Goal: Navigation & Orientation: Find specific page/section

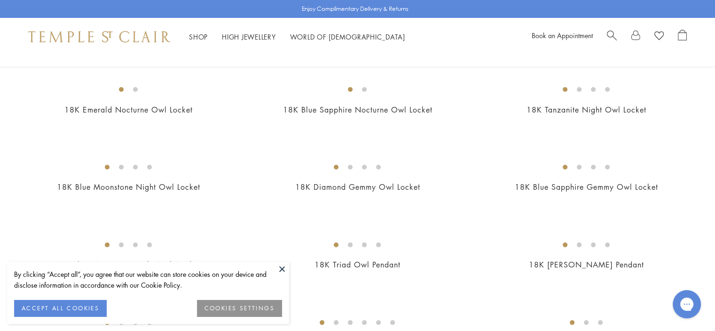
click at [280, 267] on button at bounding box center [282, 268] width 14 height 14
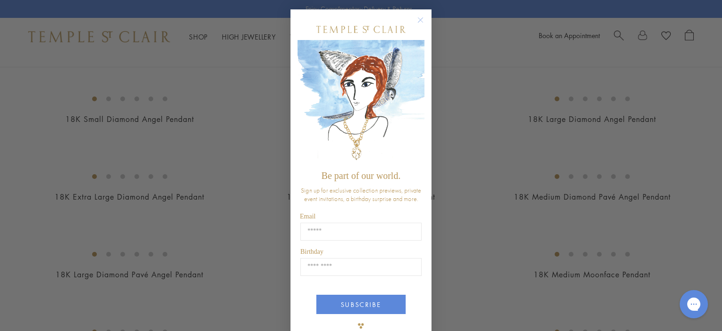
scroll to position [473, 0]
click at [419, 21] on circle "Close dialog" at bounding box center [420, 20] width 11 height 11
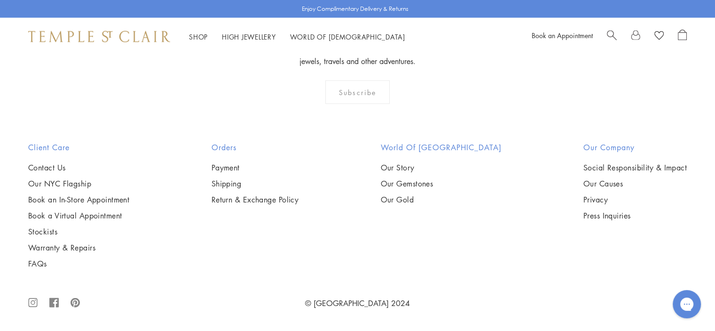
scroll to position [5972, 0]
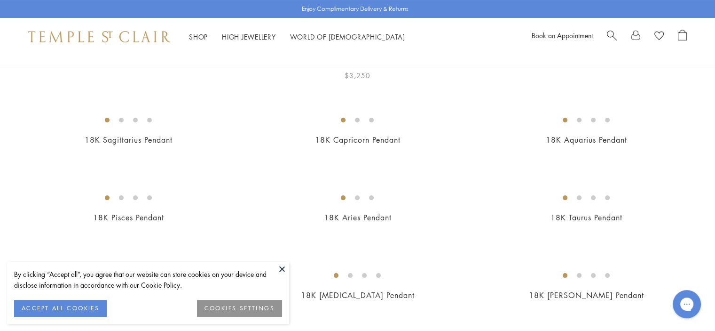
drag, startPoint x: 284, startPoint y: 268, endPoint x: 323, endPoint y: 261, distance: 39.8
click at [284, 268] on button at bounding box center [282, 268] width 14 height 14
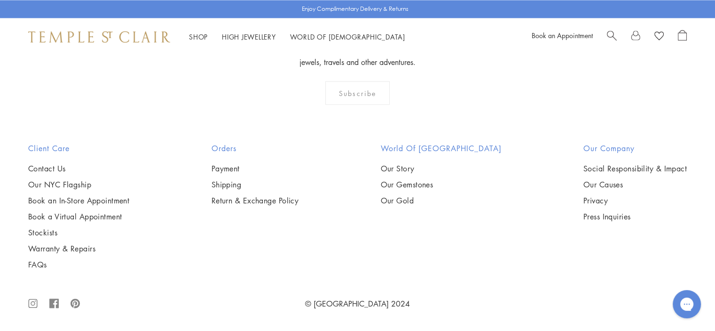
scroll to position [5173, 0]
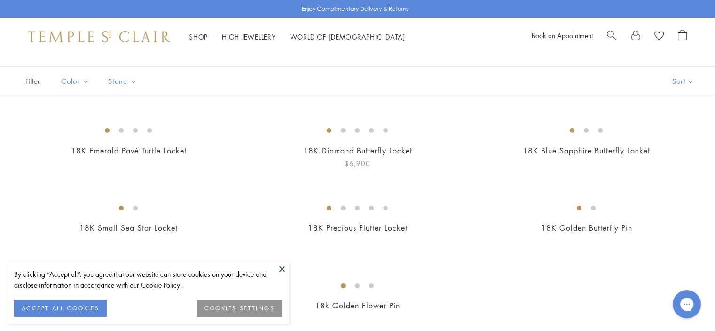
scroll to position [94, 0]
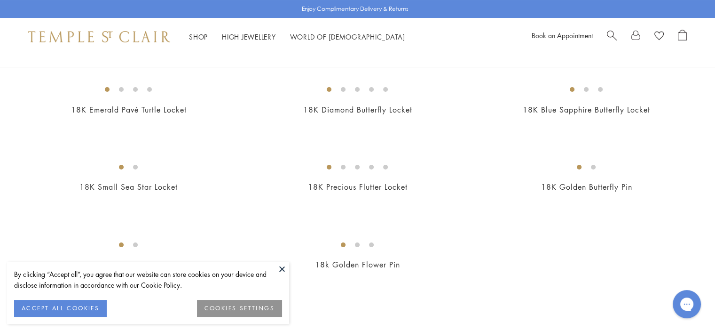
click at [282, 268] on button at bounding box center [282, 268] width 14 height 14
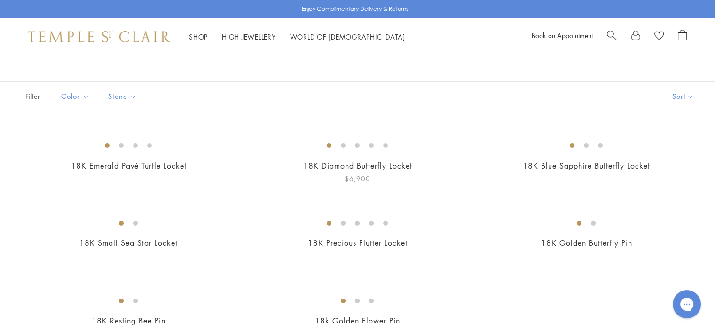
scroll to position [0, 0]
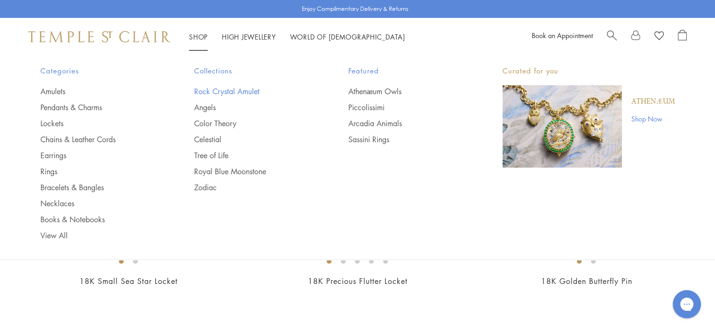
click at [206, 90] on link "Rock Crystal Amulet" at bounding box center [252, 91] width 117 height 10
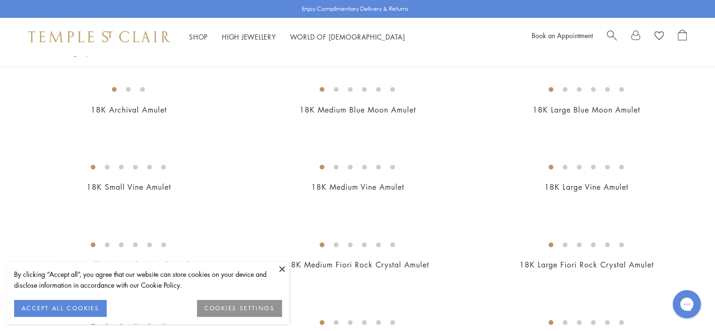
scroll to position [47, 0]
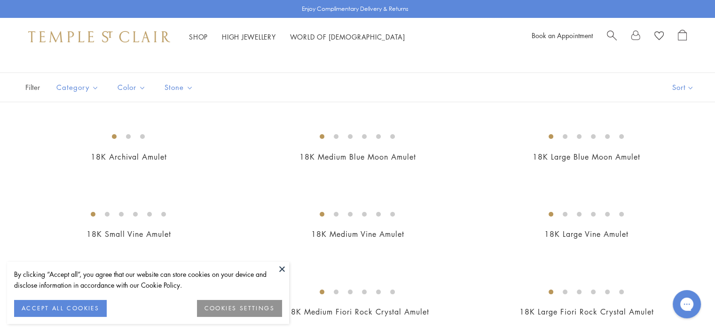
click at [279, 269] on button at bounding box center [282, 268] width 14 height 14
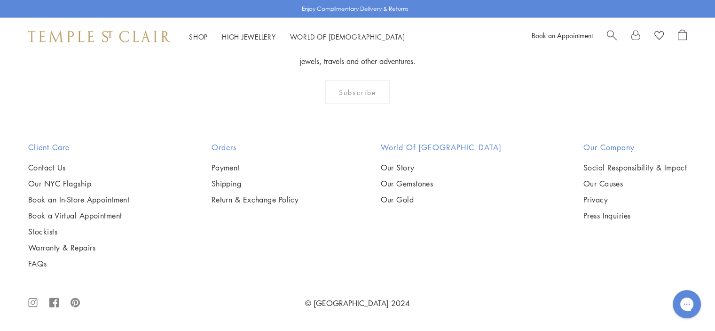
scroll to position [6066, 0]
